Goal: Task Accomplishment & Management: Use online tool/utility

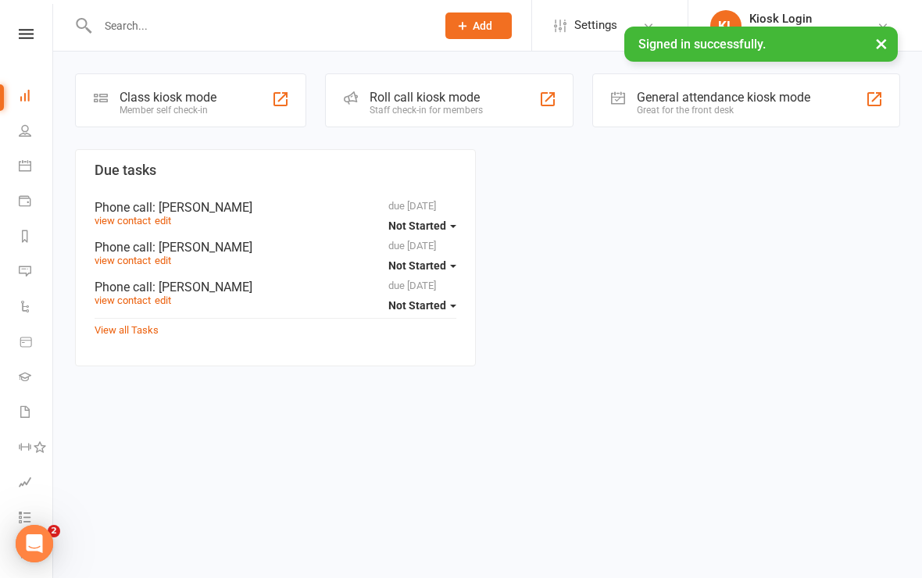
click at [244, 110] on div "Class kiosk mode Member self check-in" at bounding box center [190, 100] width 231 height 54
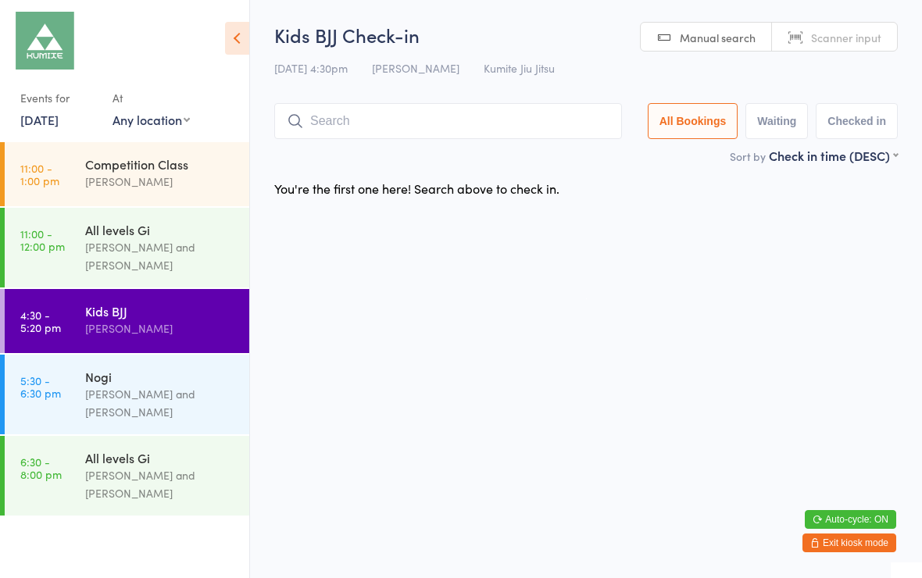
click at [843, 546] on button "Exit kiosk mode" at bounding box center [850, 543] width 94 height 19
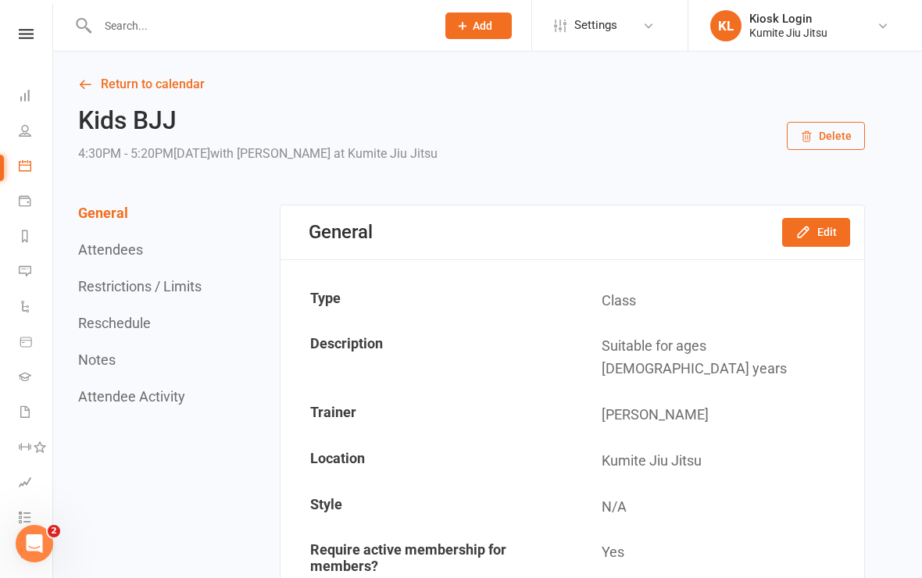
click at [33, 32] on icon at bounding box center [26, 34] width 15 height 10
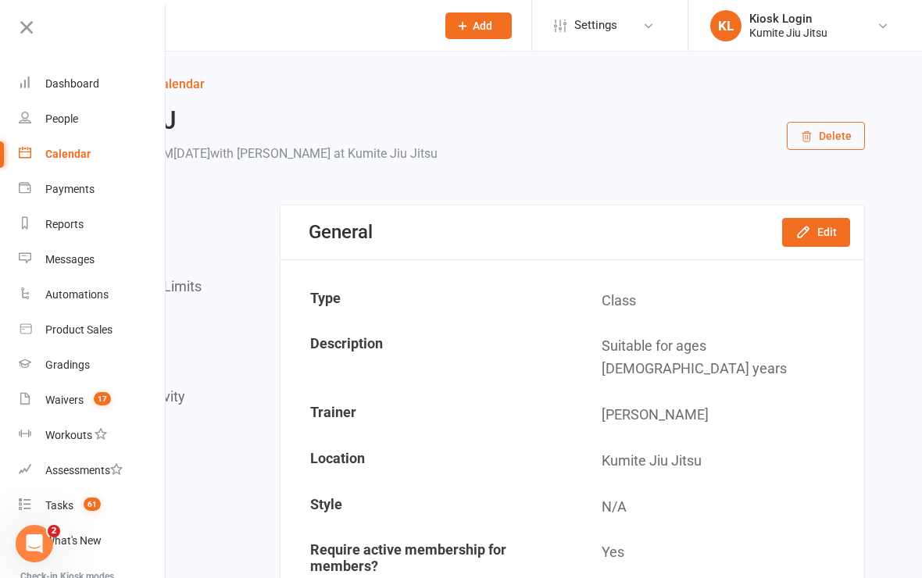
click at [98, 403] on span "17" at bounding box center [102, 398] width 17 height 13
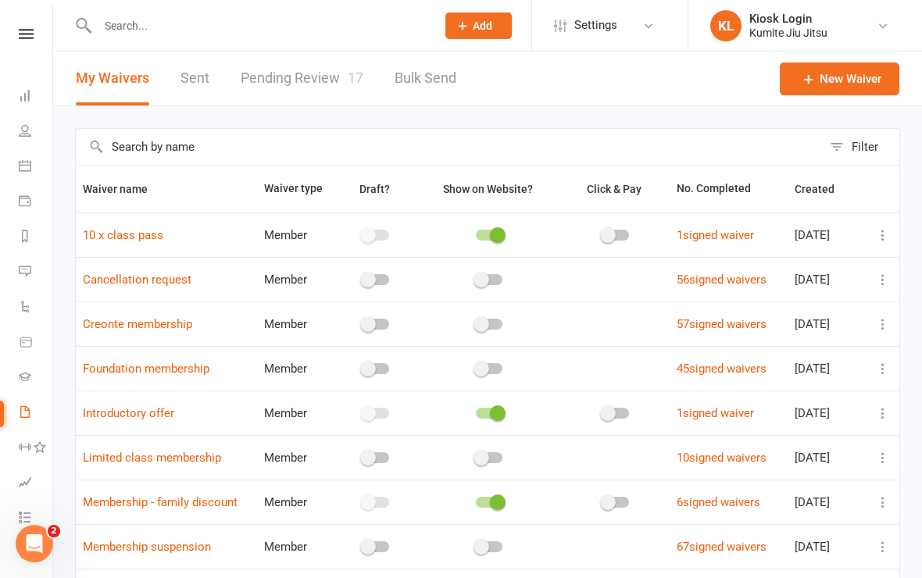
click at [324, 80] on link "Pending Review 17" at bounding box center [302, 79] width 123 height 54
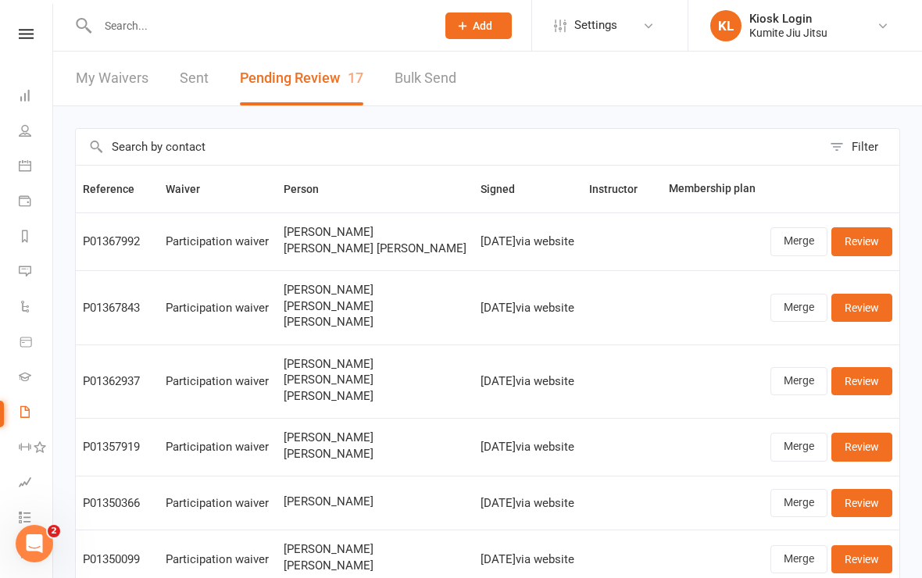
click at [159, 35] on input "text" at bounding box center [259, 26] width 332 height 22
type input "C"
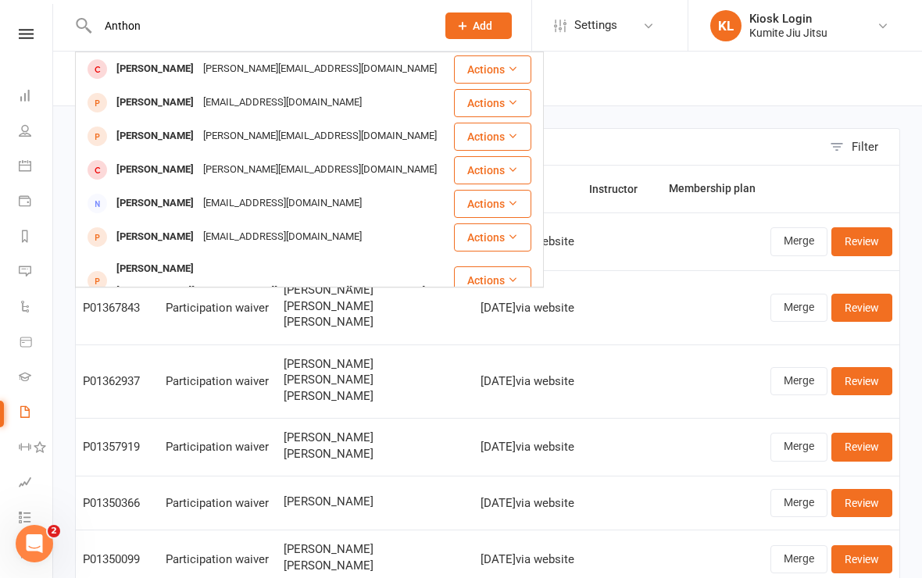
type input "Anthon"
click at [264, 109] on div "capanoanthony@gmail.com" at bounding box center [283, 102] width 168 height 23
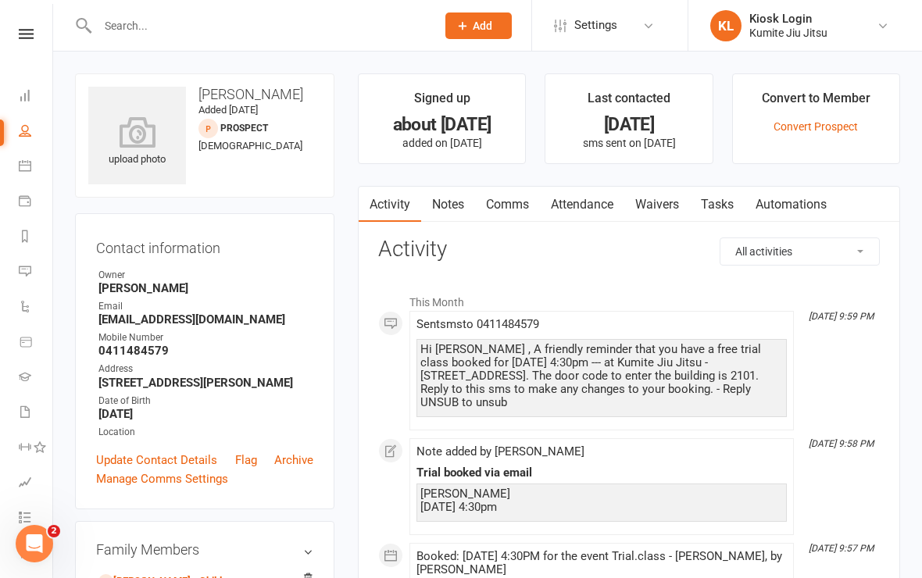
click at [35, 38] on link at bounding box center [25, 34] width 55 height 10
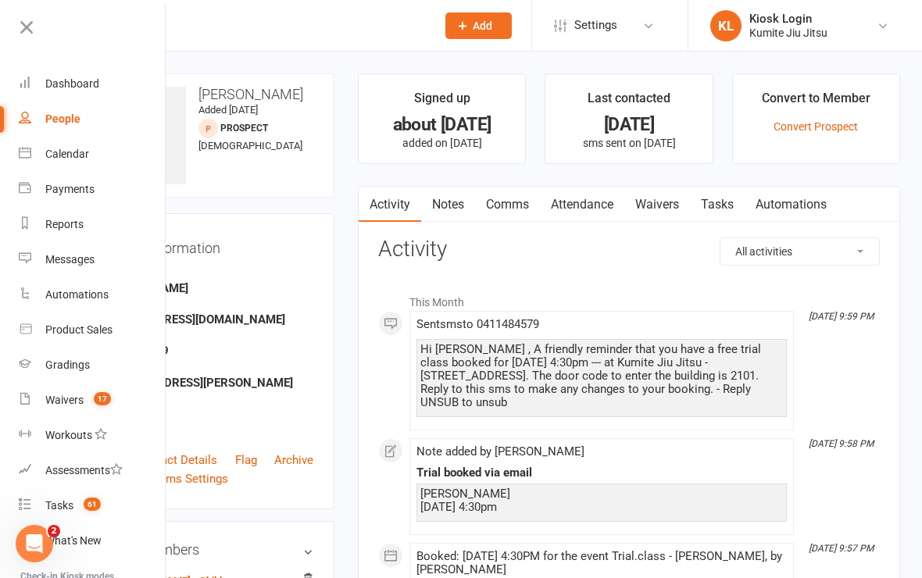
click at [87, 88] on div "Dashboard" at bounding box center [72, 83] width 54 height 13
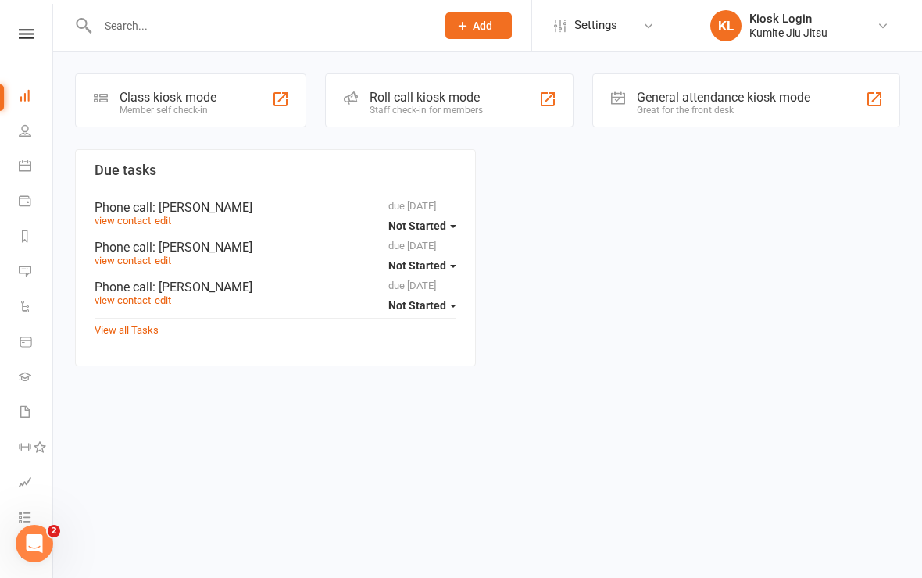
click at [219, 91] on div "Class kiosk mode Member self check-in" at bounding box center [190, 100] width 231 height 54
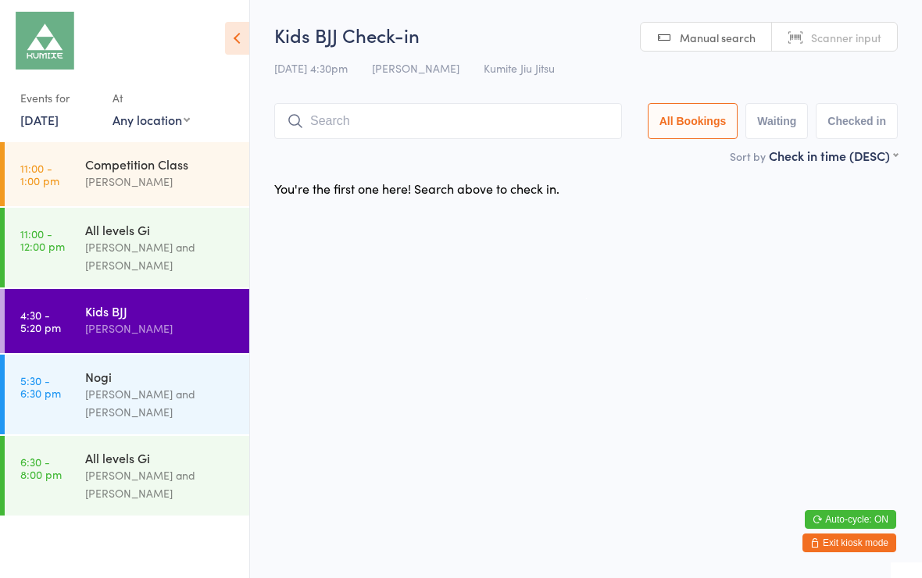
click at [418, 114] on input "search" at bounding box center [448, 121] width 348 height 36
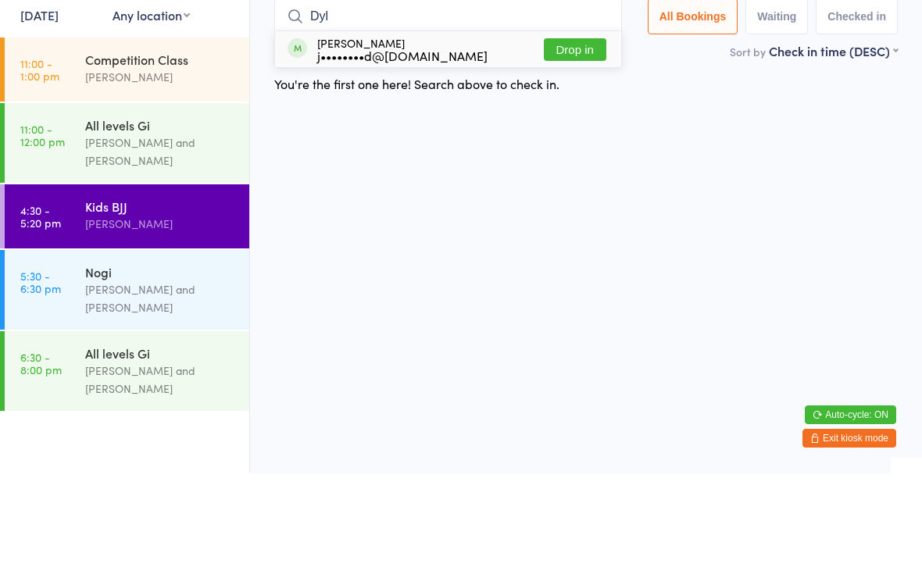
type input "Dyl"
click at [567, 143] on button "Drop in" at bounding box center [575, 154] width 63 height 23
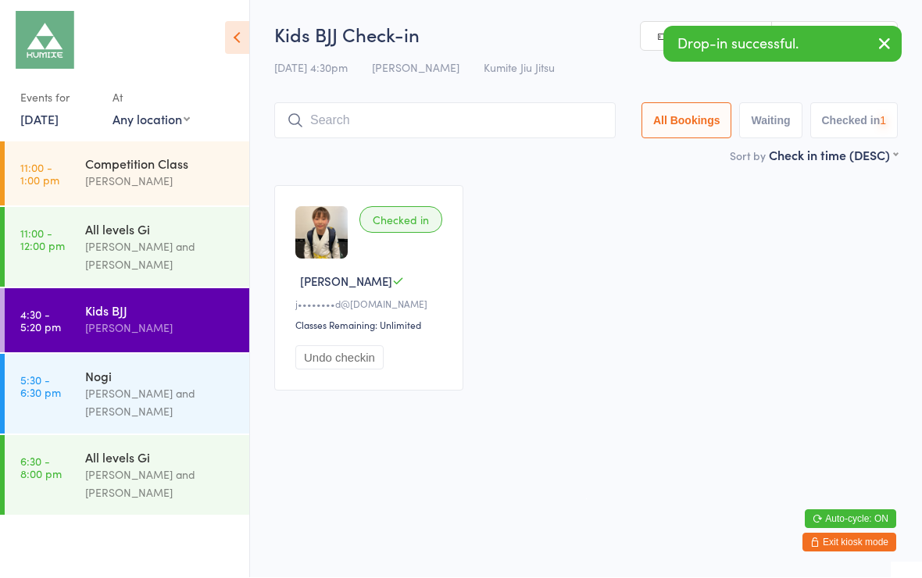
click at [449, 123] on input "search" at bounding box center [445, 121] width 342 height 36
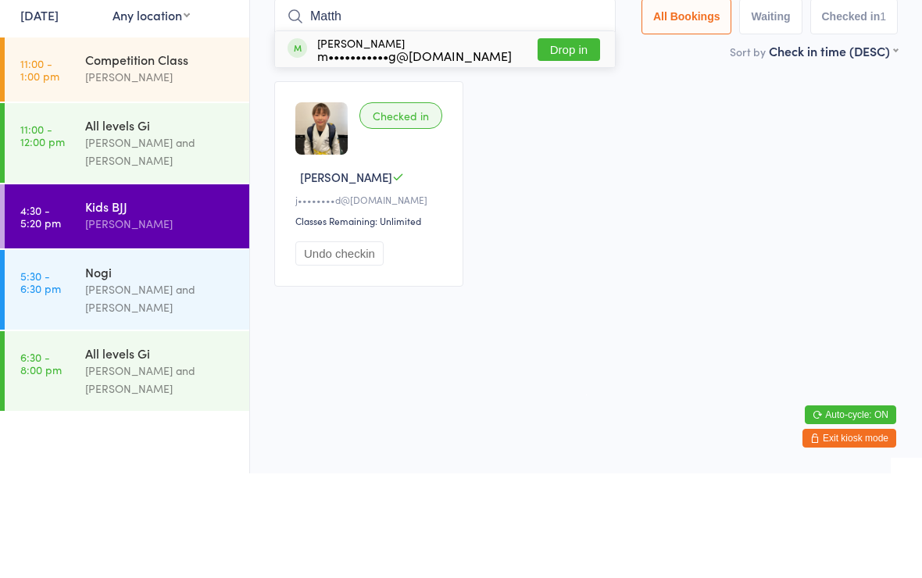
type input "Matth"
click at [569, 143] on button "Drop in" at bounding box center [569, 154] width 63 height 23
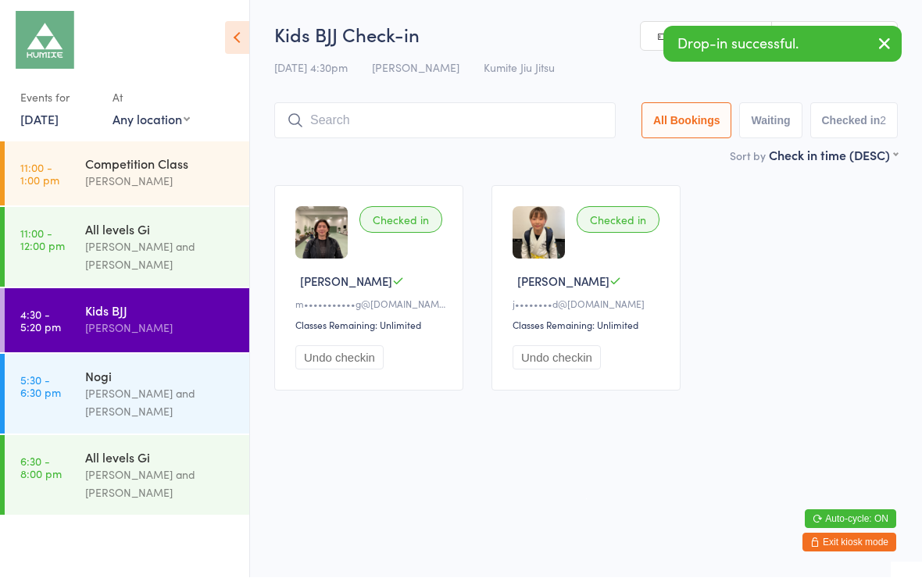
click at [366, 367] on button "Undo checkin" at bounding box center [339, 358] width 88 height 24
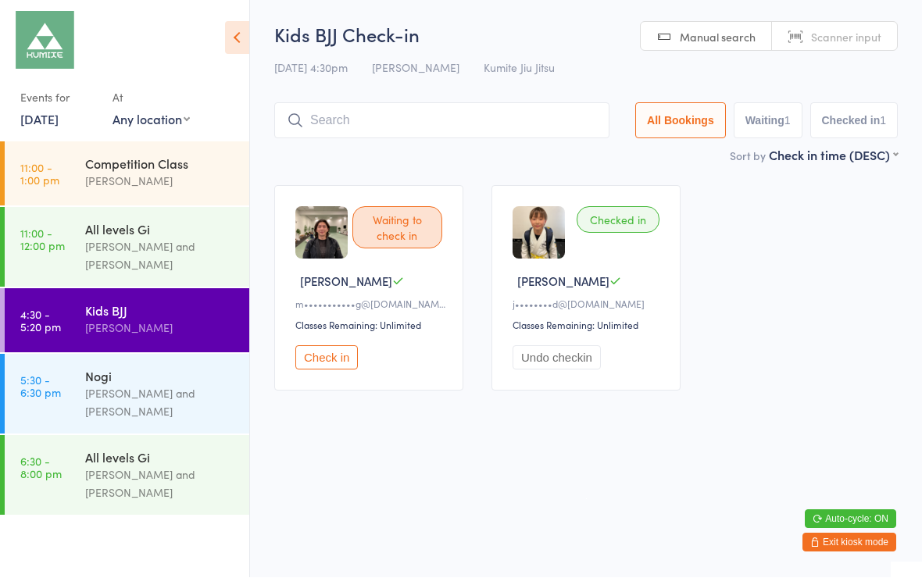
click at [488, 120] on input "search" at bounding box center [441, 121] width 335 height 36
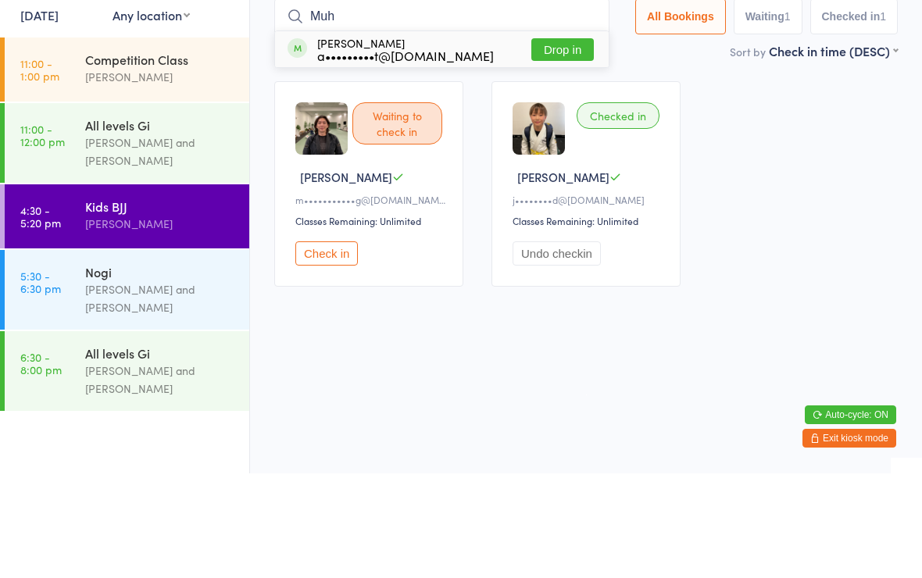
type input "Muh"
click at [561, 143] on button "Drop in" at bounding box center [563, 154] width 63 height 23
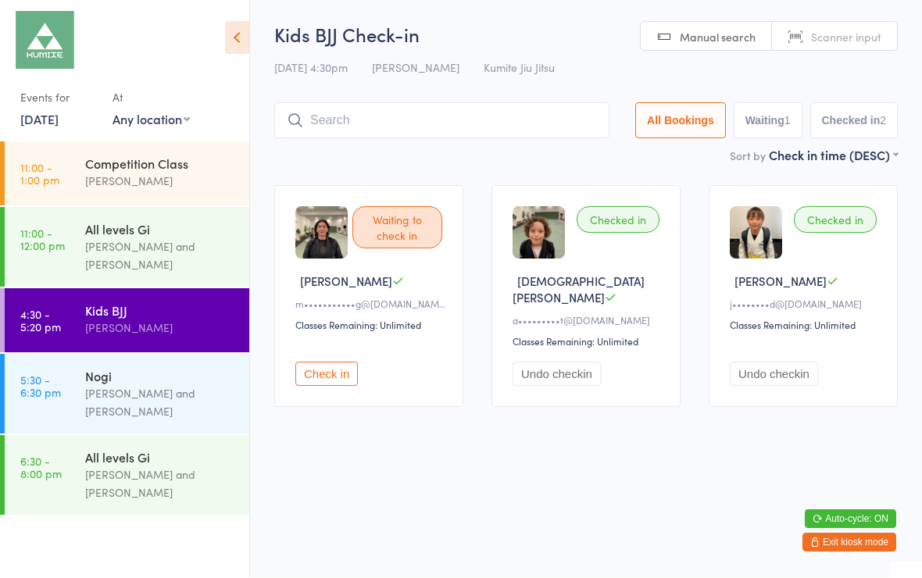
click at [335, 105] on input "search" at bounding box center [441, 121] width 335 height 36
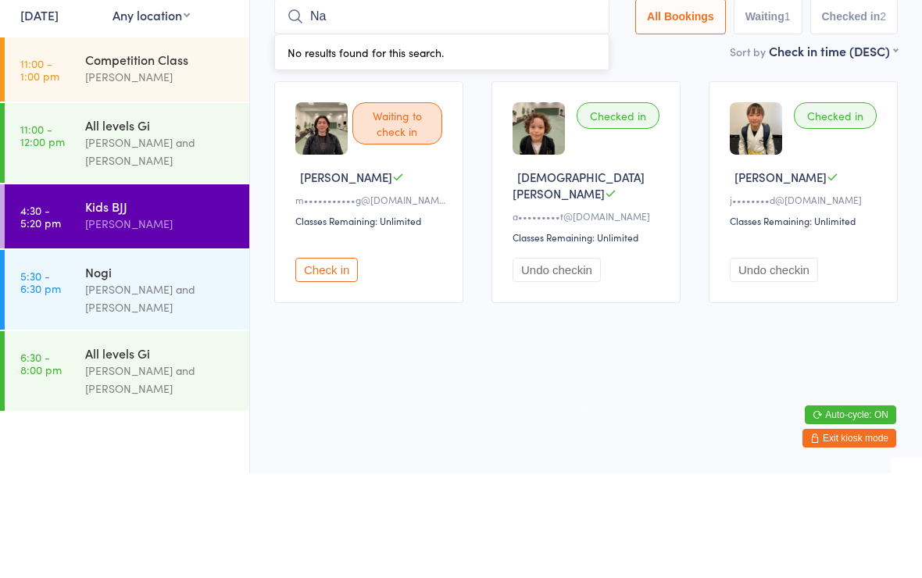
type input "N"
type input "L"
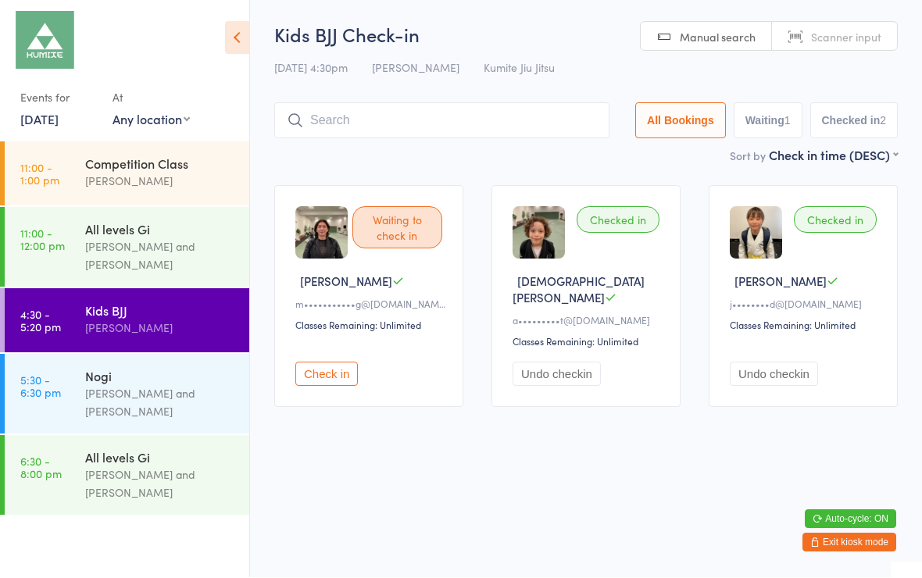
click at [338, 124] on input "search" at bounding box center [441, 121] width 335 height 36
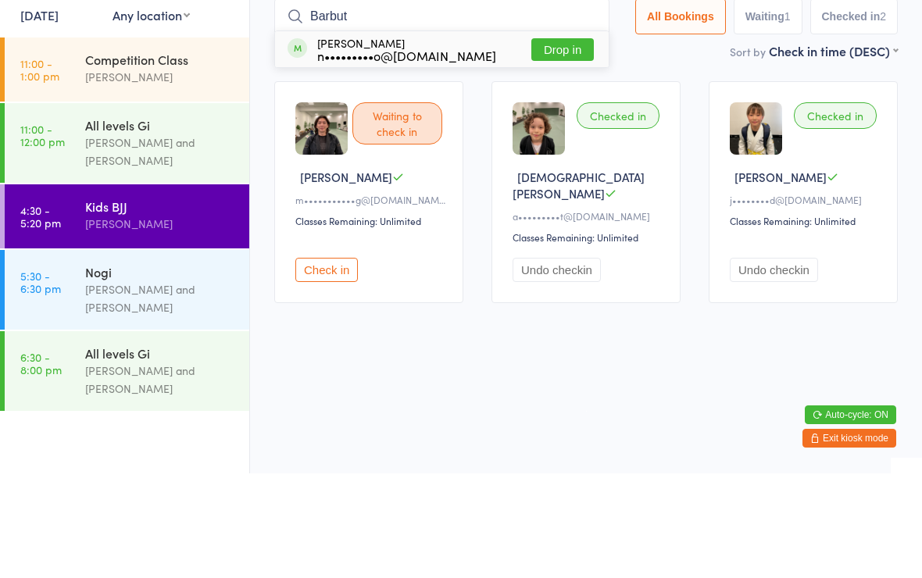
type input "Barbut"
click at [546, 143] on button "Drop in" at bounding box center [563, 154] width 63 height 23
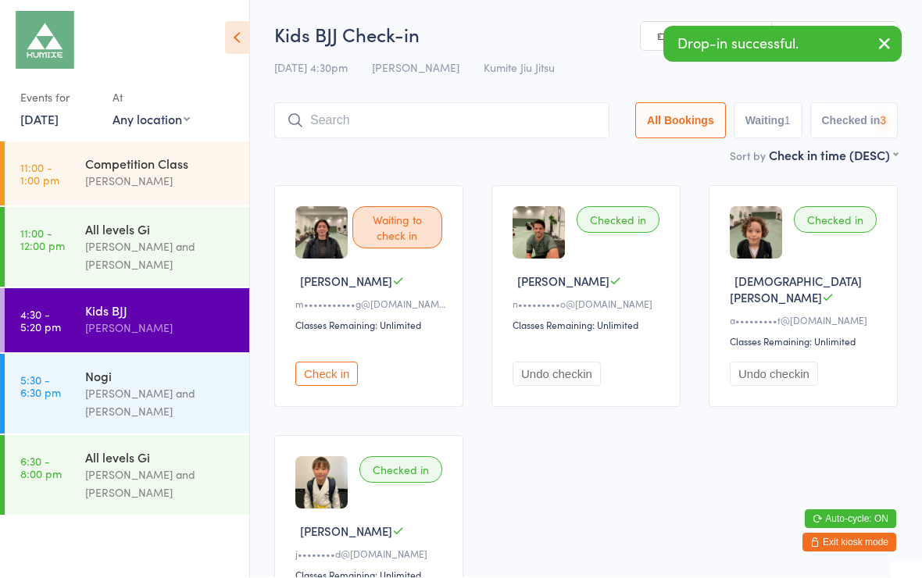
scroll to position [1, 0]
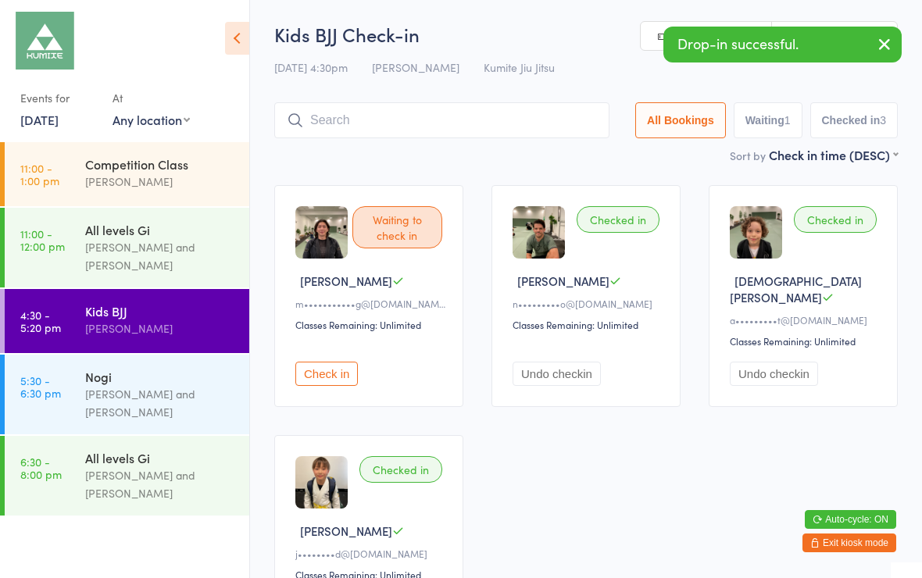
click at [564, 378] on button "Undo checkin" at bounding box center [557, 374] width 88 height 24
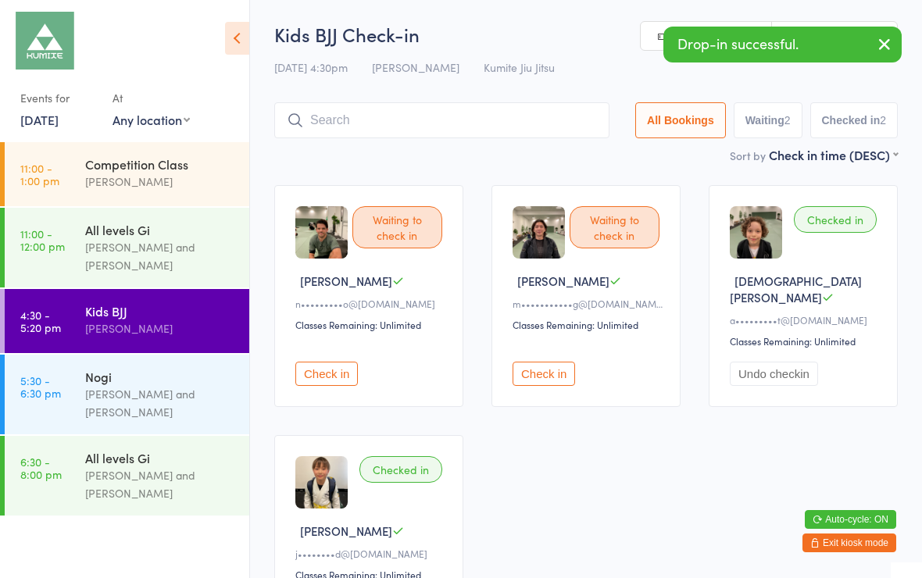
click at [342, 121] on input "search" at bounding box center [441, 120] width 335 height 36
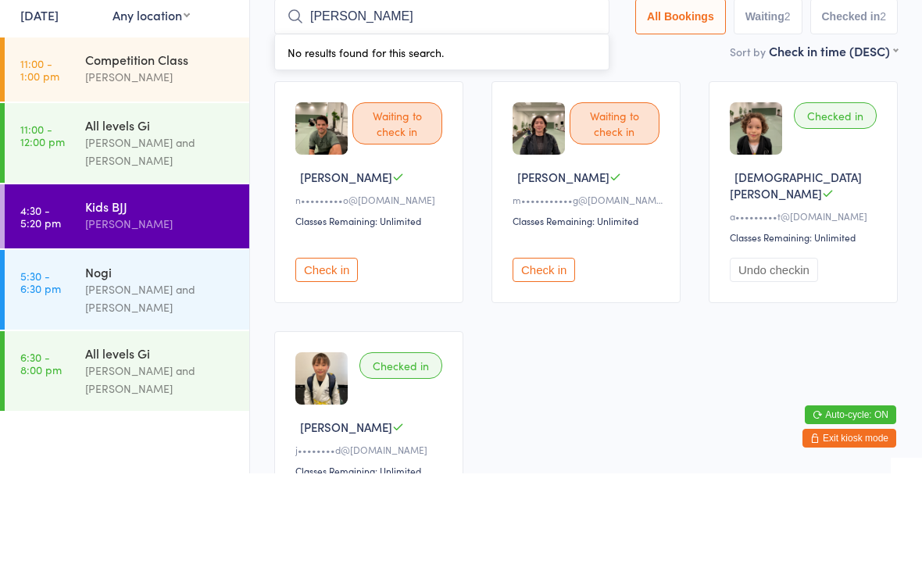
scroll to position [105, 0]
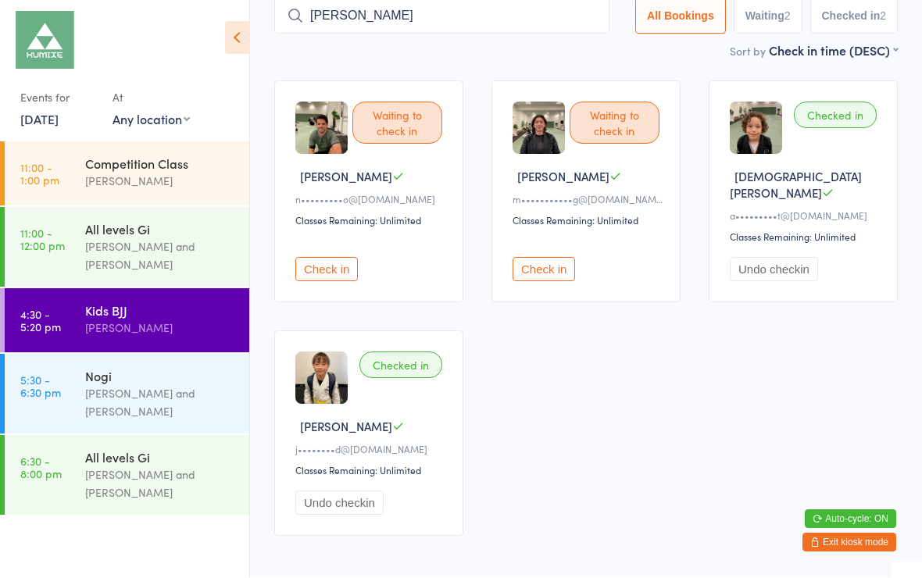
click at [323, 14] on input "[PERSON_NAME]" at bounding box center [441, 16] width 335 height 36
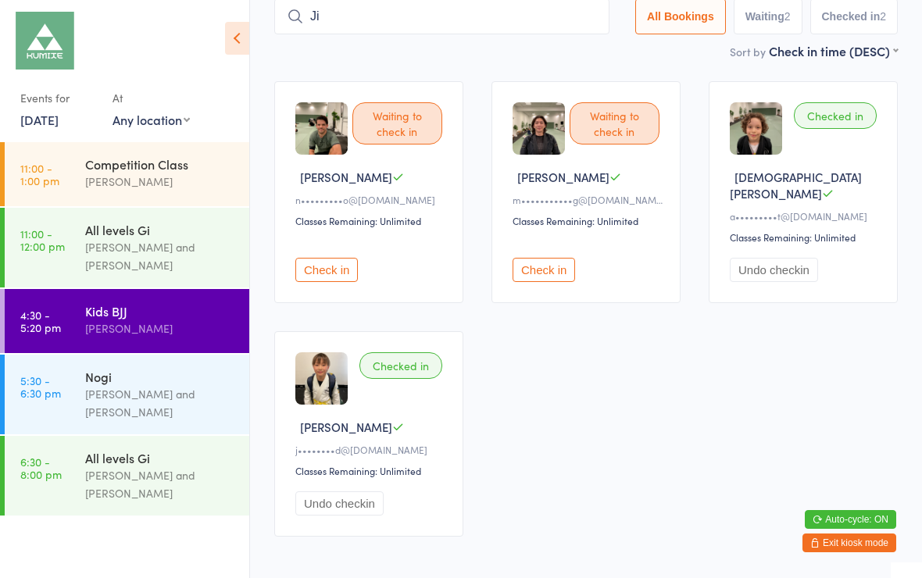
type input "J"
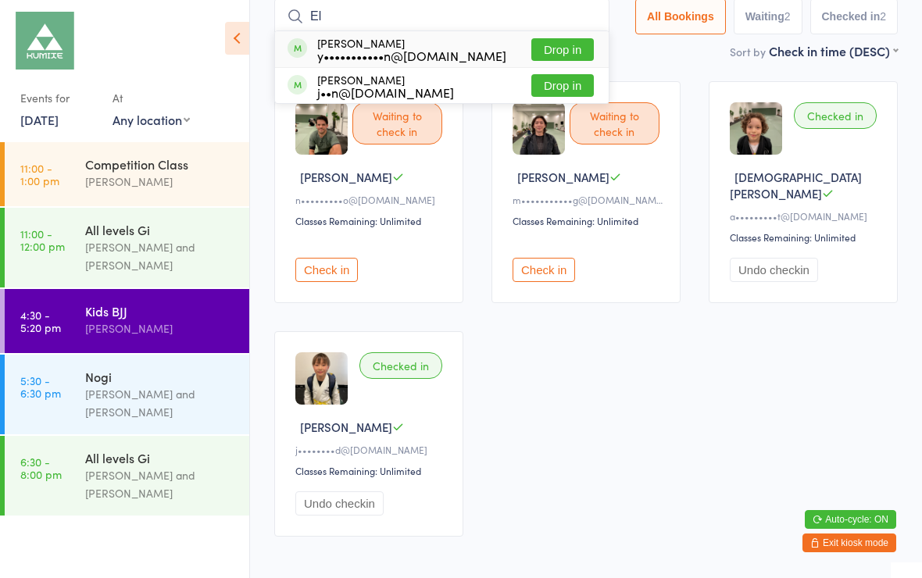
click at [321, 18] on input "El" at bounding box center [441, 16] width 335 height 36
type input "El"
click at [554, 54] on button "Drop in" at bounding box center [563, 49] width 63 height 23
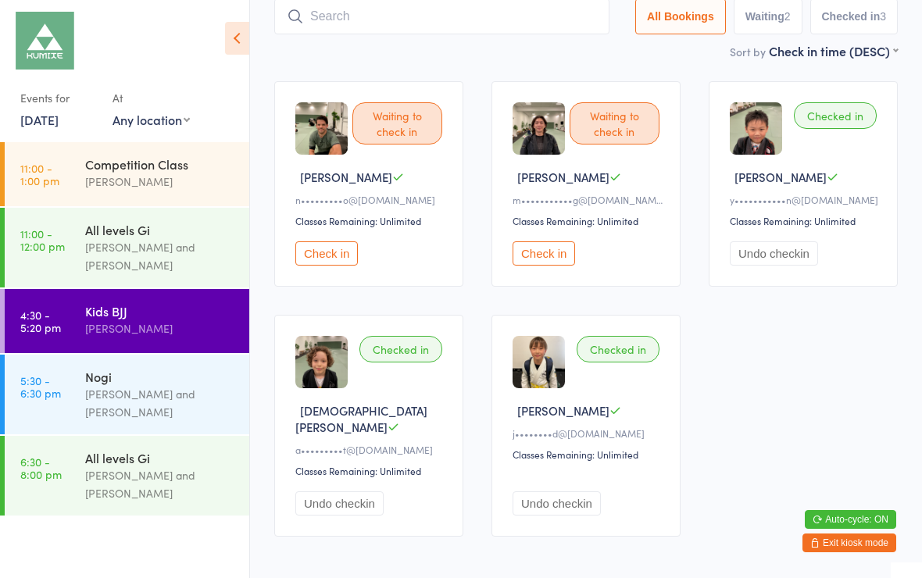
click at [332, 20] on input "search" at bounding box center [441, 16] width 335 height 36
type input "Jing yuan"
click at [743, 13] on button "Waiting 2" at bounding box center [768, 16] width 69 height 36
select select "0"
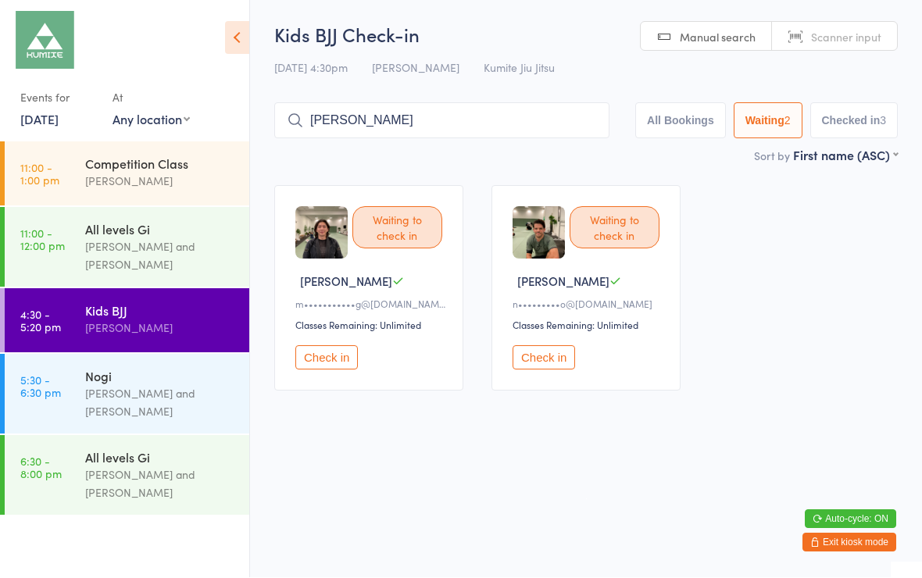
click at [228, 34] on icon at bounding box center [237, 38] width 24 height 33
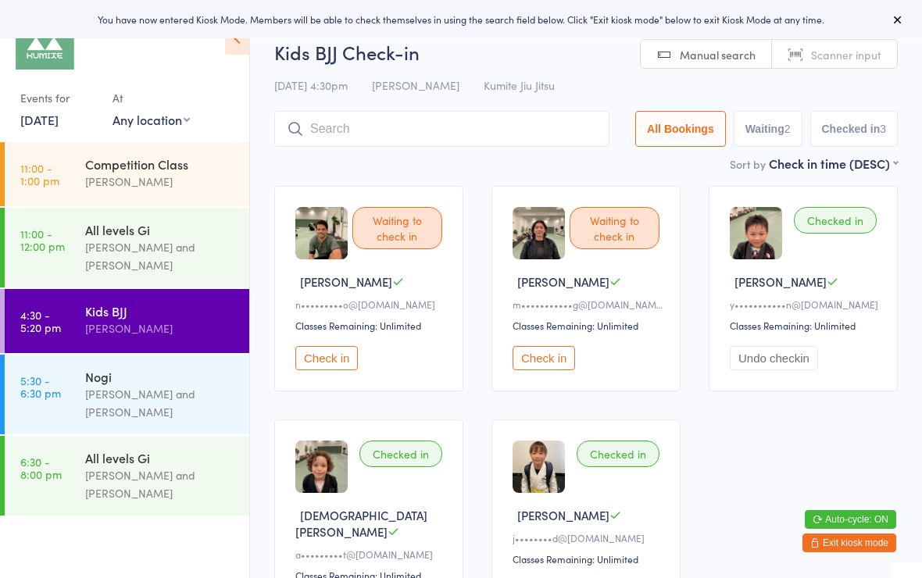
click at [137, 13] on div "You have now entered Kiosk Mode. Members will be able to check themselves in us…" at bounding box center [461, 19] width 872 height 13
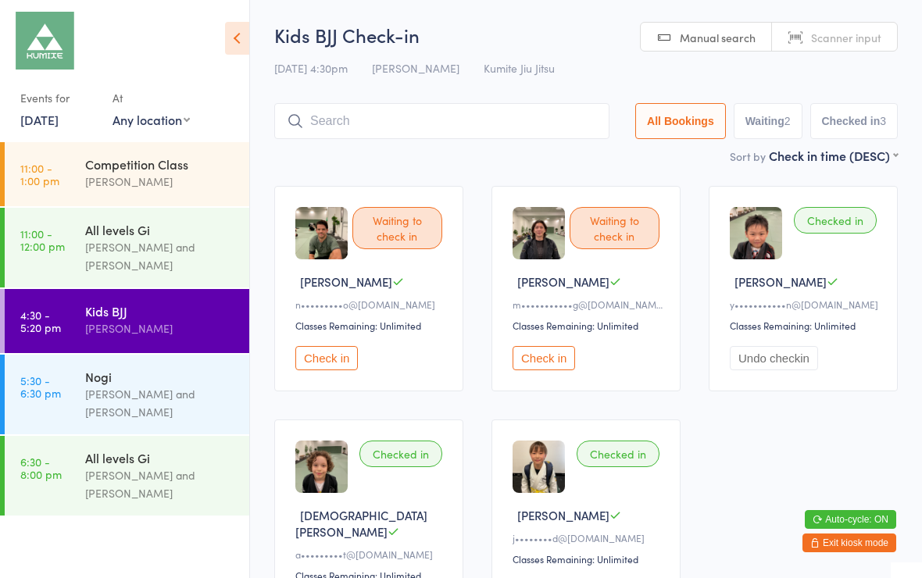
click at [509, 129] on input "search" at bounding box center [441, 121] width 335 height 36
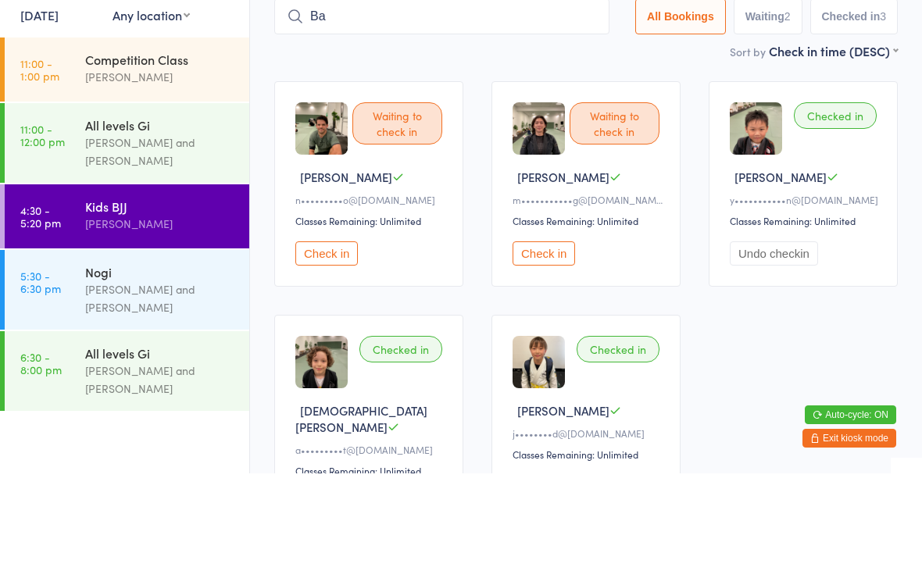
type input "B"
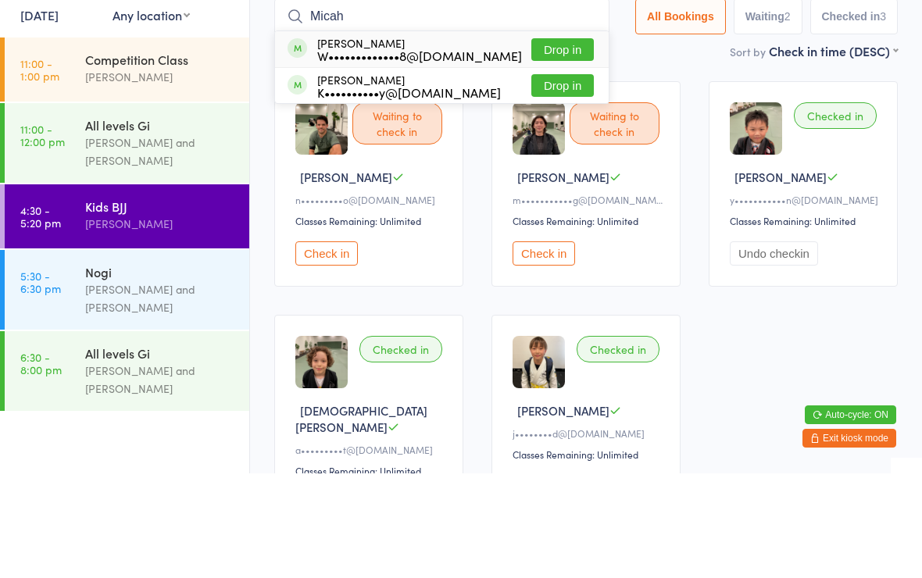
click at [489, 103] on input "Micah" at bounding box center [441, 121] width 335 height 36
type input "M"
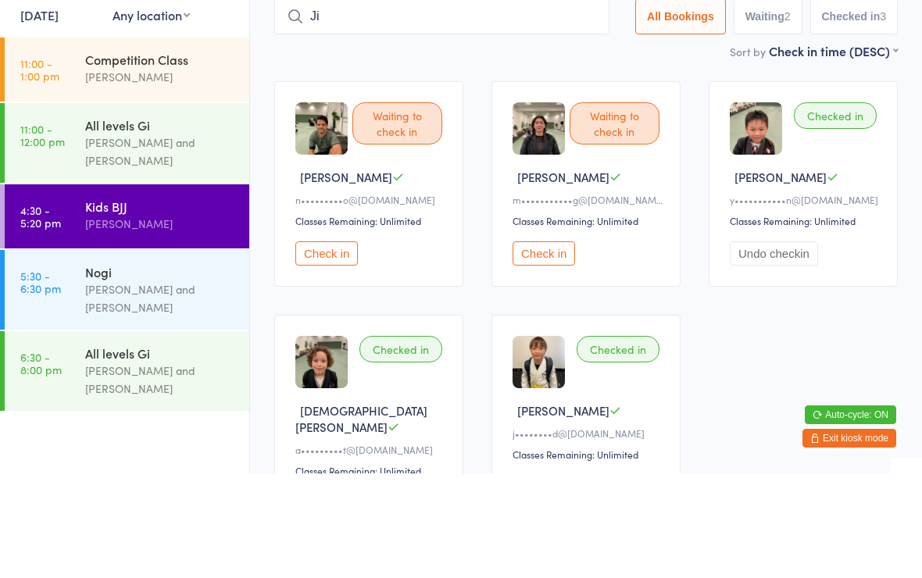
type input "J"
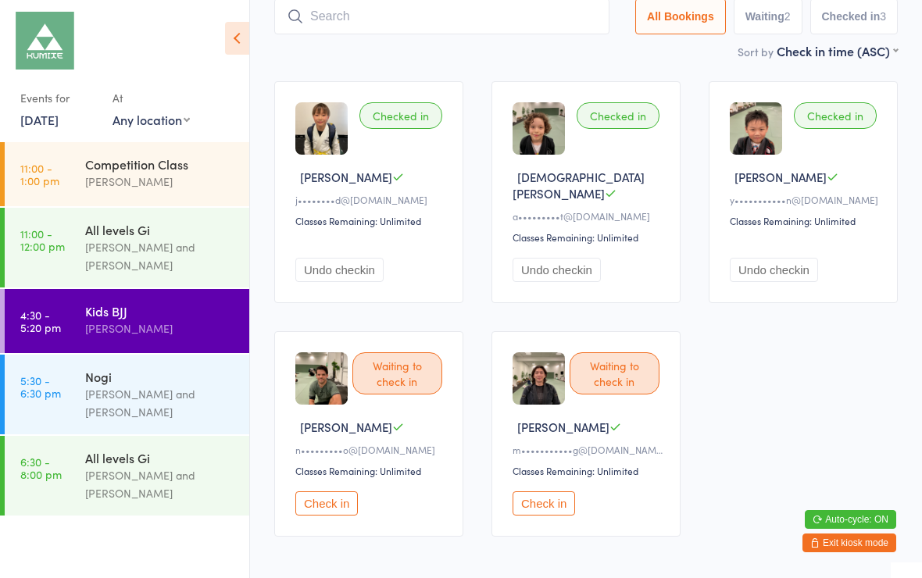
click at [307, 24] on input "search" at bounding box center [441, 16] width 335 height 36
type input "[PERSON_NAME]"
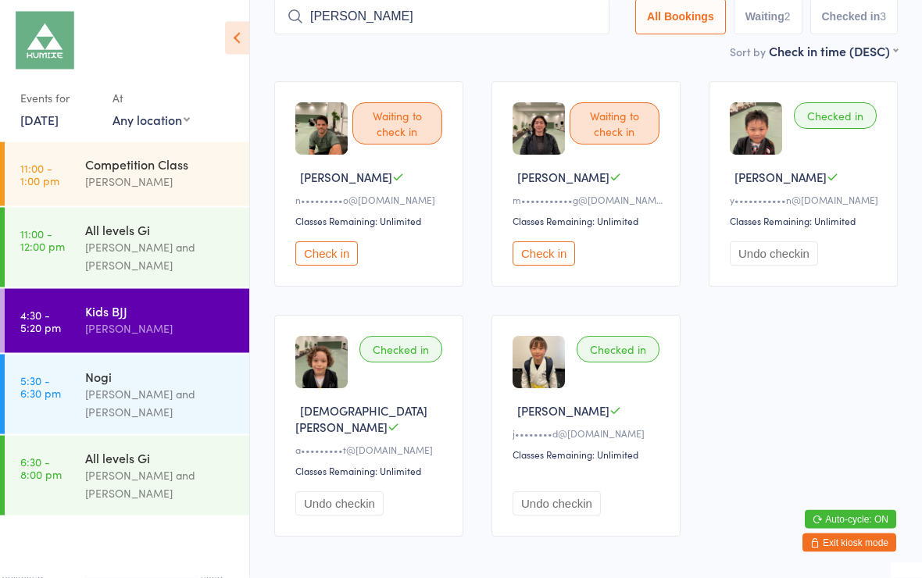
scroll to position [105, 0]
click at [514, 10] on input "[PERSON_NAME]" at bounding box center [441, 16] width 335 height 36
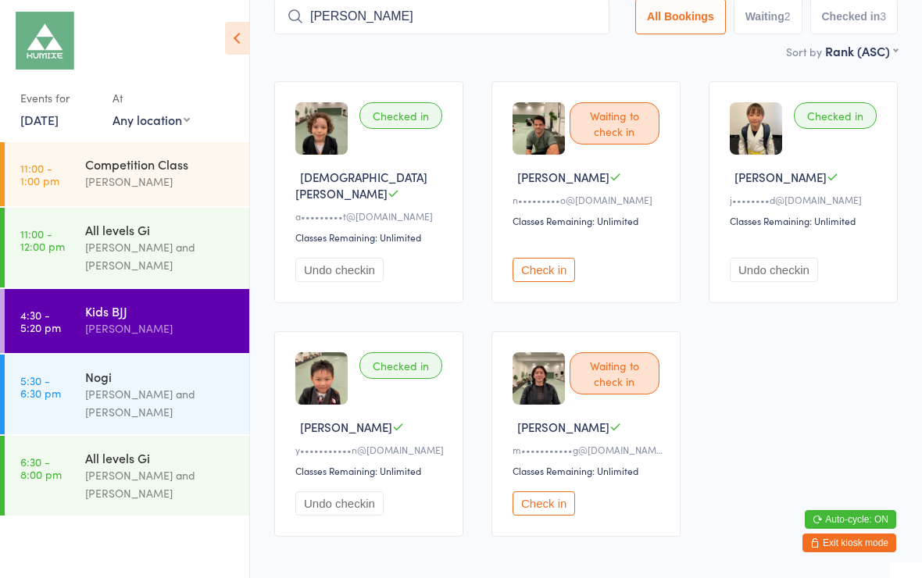
click at [285, 15] on input "[PERSON_NAME]" at bounding box center [441, 16] width 335 height 36
click at [367, 2] on input "[PERSON_NAME]" at bounding box center [441, 16] width 335 height 36
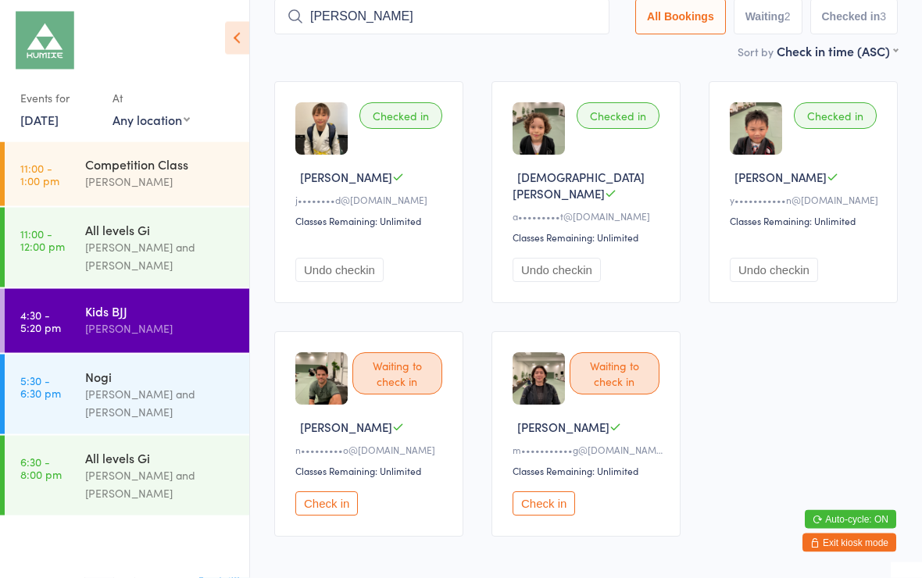
scroll to position [105, 0]
click at [772, 13] on button "Waiting 2" at bounding box center [768, 16] width 69 height 36
select select "0"
